Goal: Task Accomplishment & Management: Manage account settings

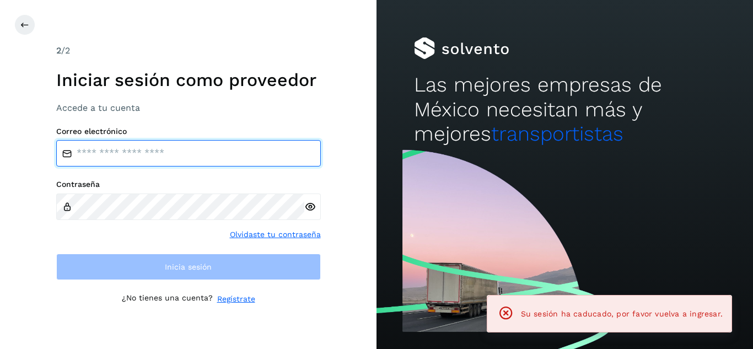
click at [171, 156] on input "email" at bounding box center [188, 153] width 264 height 26
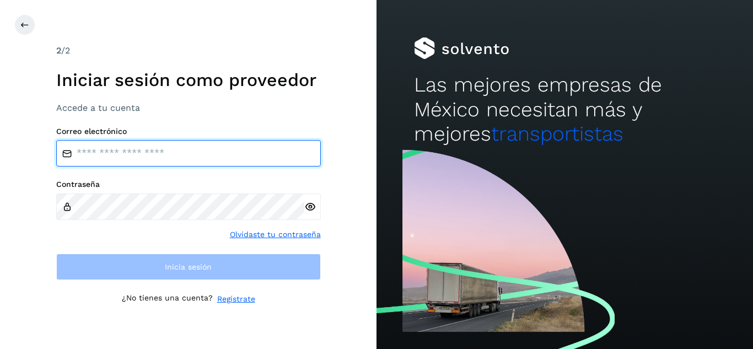
type input "**********"
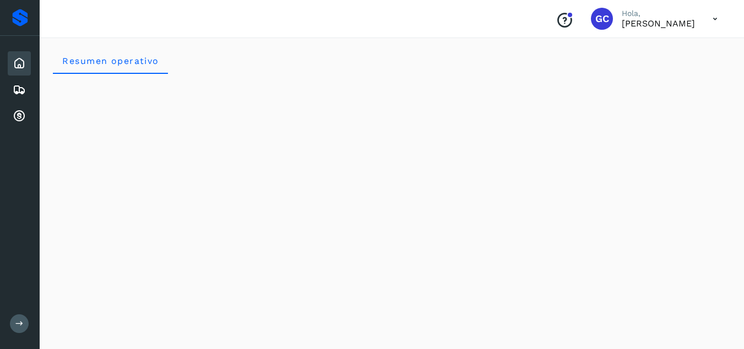
click at [25, 58] on icon at bounding box center [19, 63] width 13 height 13
click at [22, 116] on icon at bounding box center [19, 116] width 13 height 13
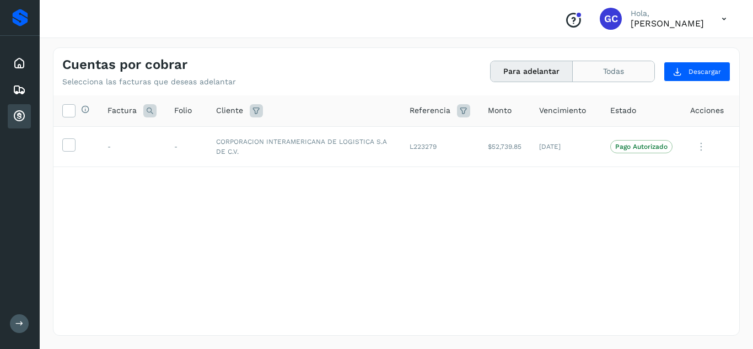
click at [622, 68] on button "Todas" at bounding box center [613, 71] width 82 height 20
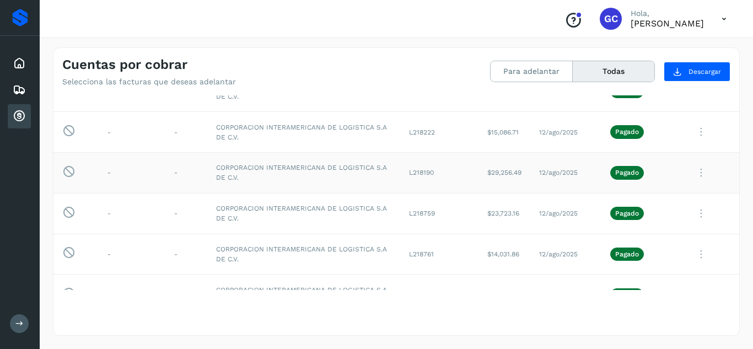
scroll to position [494, 0]
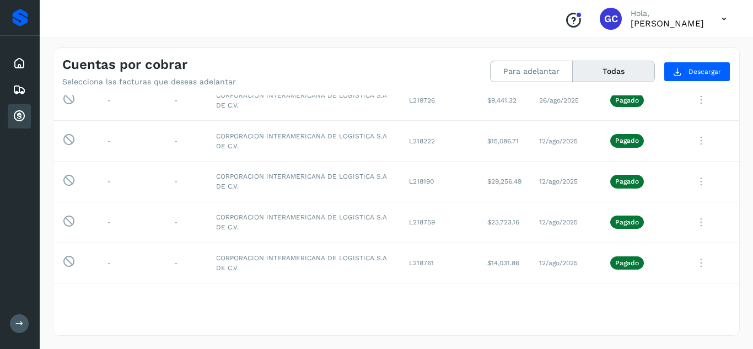
drag, startPoint x: 730, startPoint y: 175, endPoint x: 733, endPoint y: 181, distance: 7.7
click at [733, 181] on div "Selecciona todas las facturas disponibles para adelanto Factura Folio Cliente R…" at bounding box center [395, 192] width 685 height 194
